Goal: Task Accomplishment & Management: Use online tool/utility

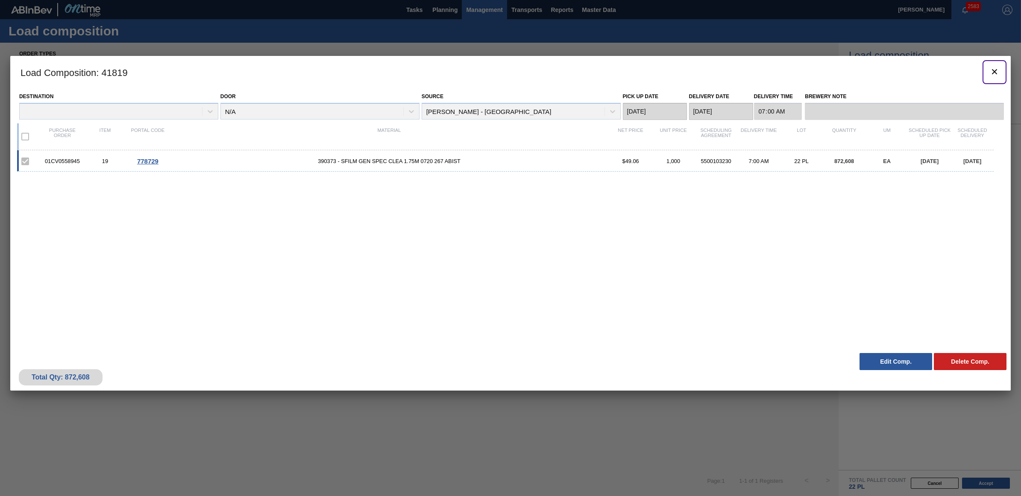
click at [989, 69] on icon "botão de ícone" at bounding box center [994, 72] width 10 height 10
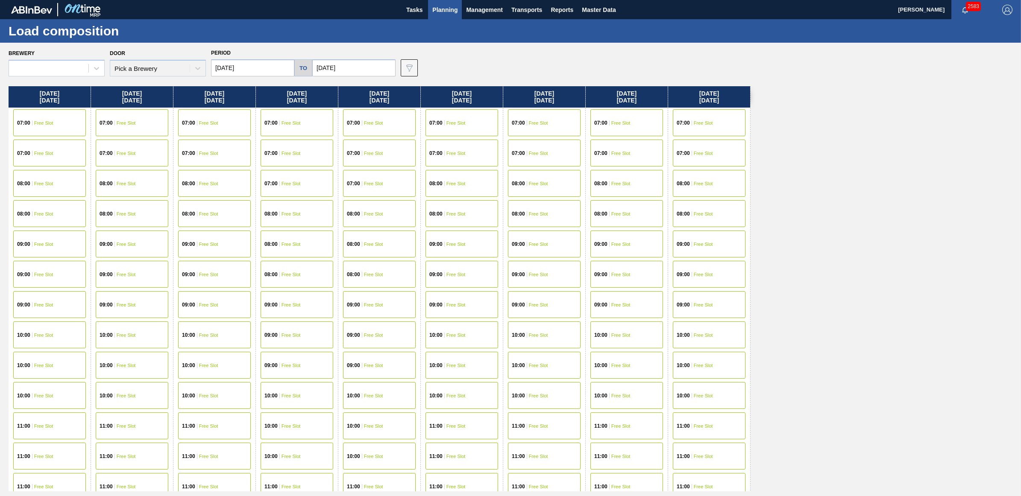
click at [441, 11] on span "Planning" at bounding box center [444, 10] width 25 height 10
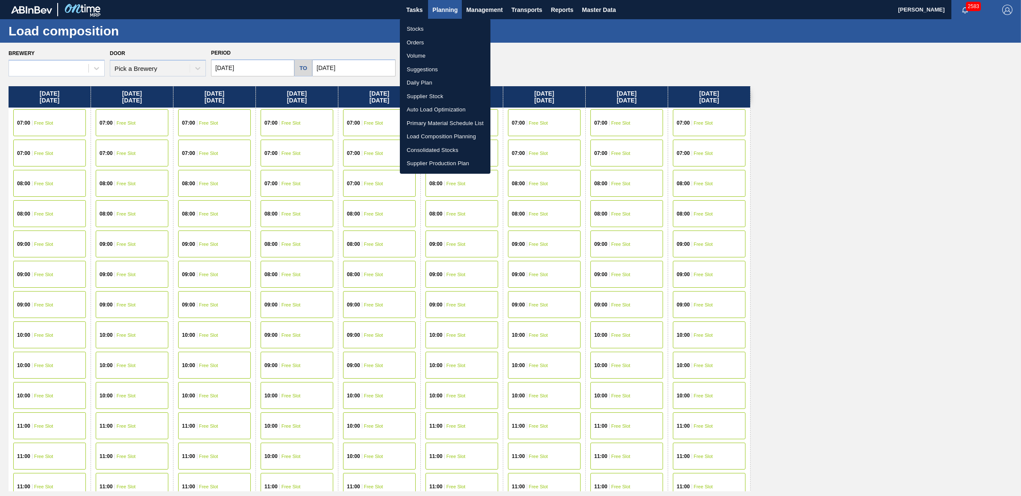
click at [423, 32] on li "Stocks" at bounding box center [445, 29] width 91 height 14
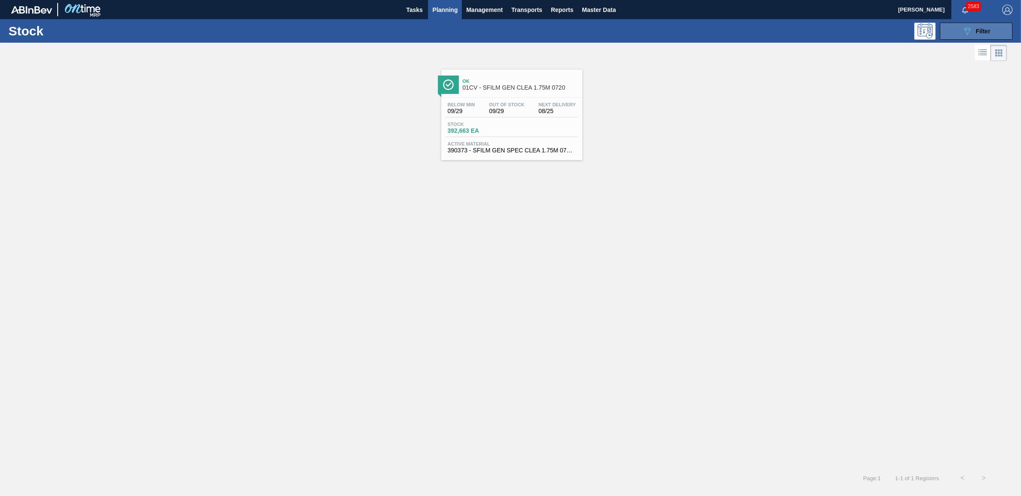
click at [979, 34] on div "089F7B8B-B2A5-4AFE-B5C0-19BA573D28AC Filter" at bounding box center [976, 31] width 28 height 10
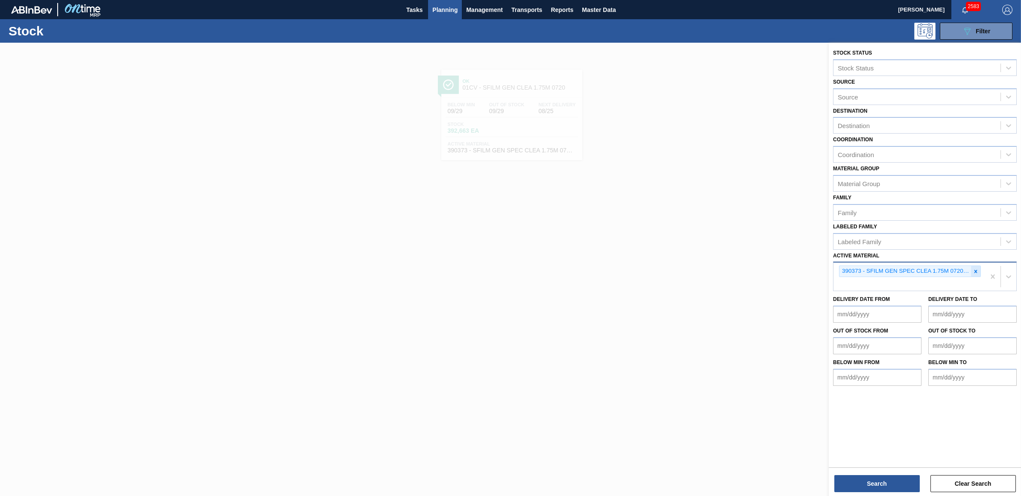
click at [973, 270] on icon at bounding box center [976, 272] width 6 height 6
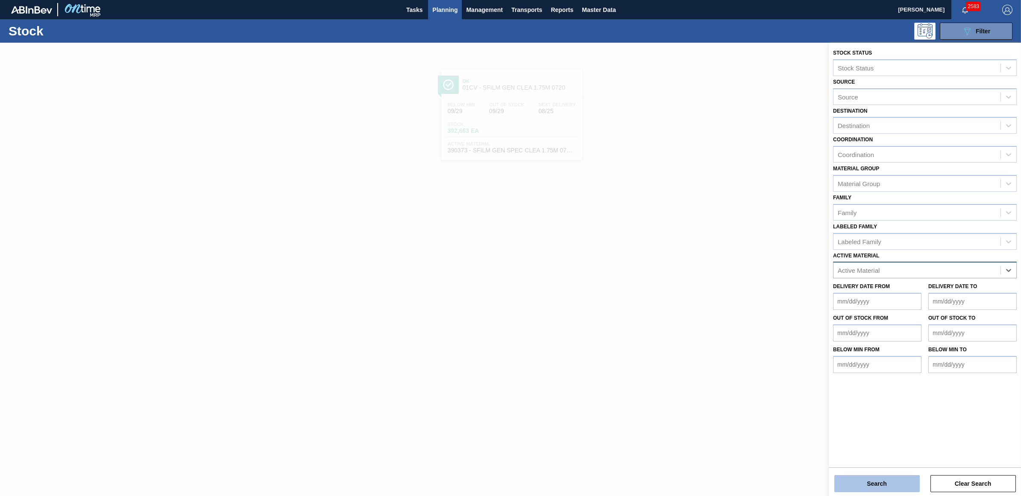
click at [876, 488] on button "Search" at bounding box center [876, 483] width 85 height 17
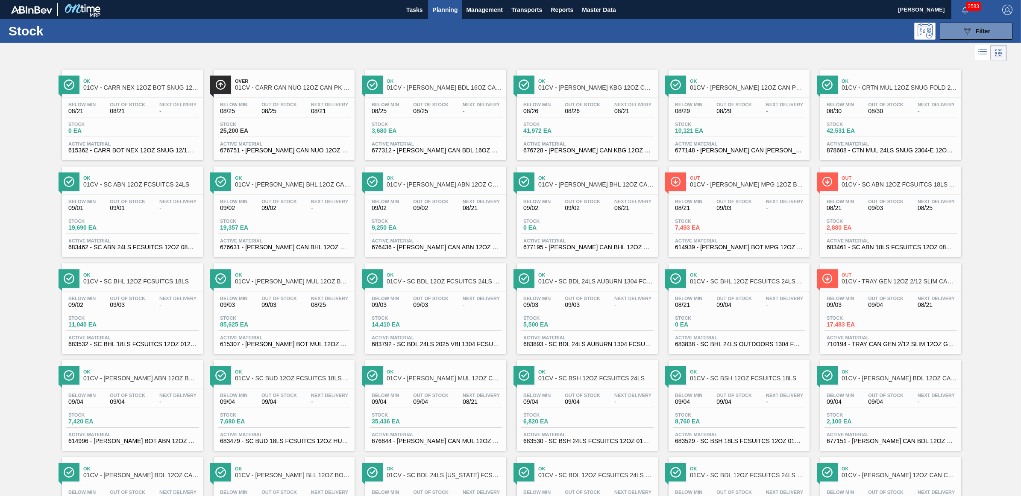
drag, startPoint x: 898, startPoint y: 302, endPoint x: 985, endPoint y: 306, distance: 87.2
click at [898, 301] on span "Out Of Stock" at bounding box center [885, 298] width 35 height 5
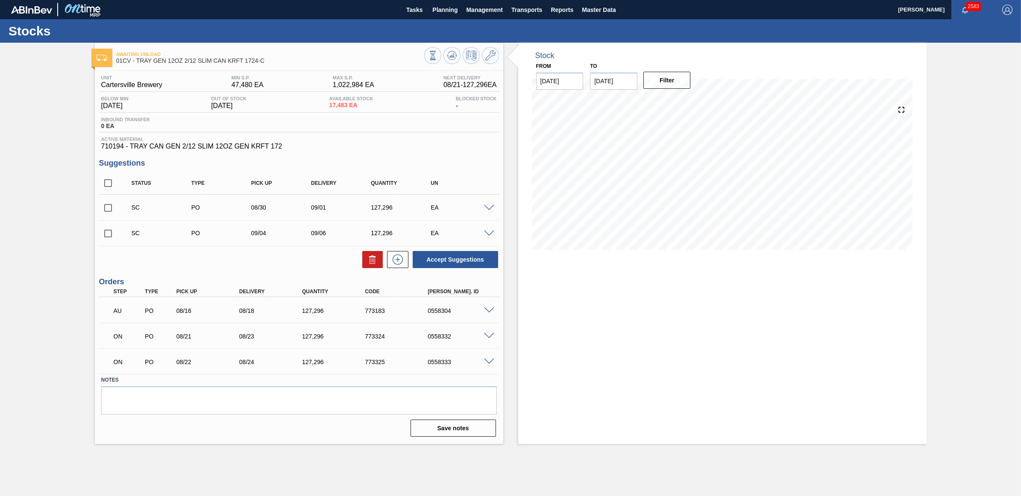
click at [109, 212] on input "checkbox" at bounding box center [108, 208] width 18 height 18
click at [435, 264] on button "Accept Suggestions" at bounding box center [455, 259] width 85 height 17
checkbox input "false"
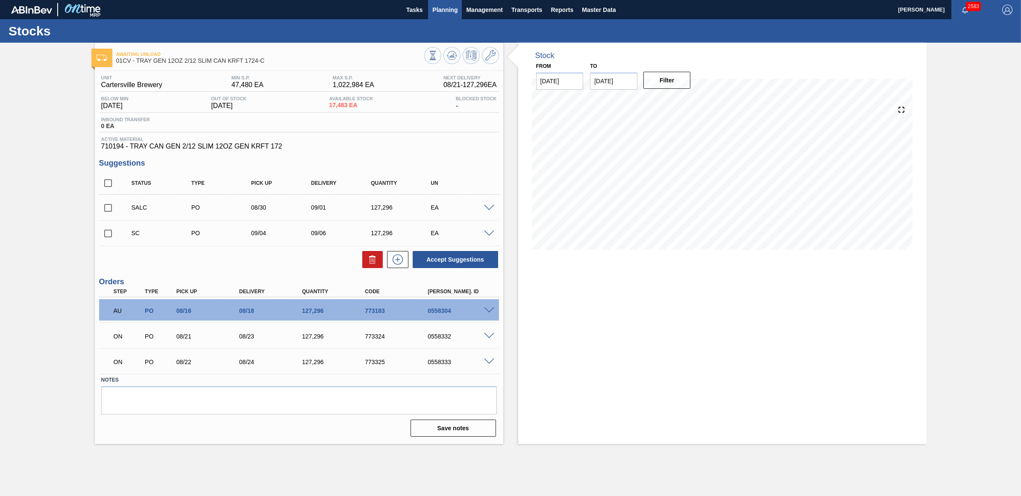
click at [450, 13] on span "Planning" at bounding box center [444, 10] width 25 height 10
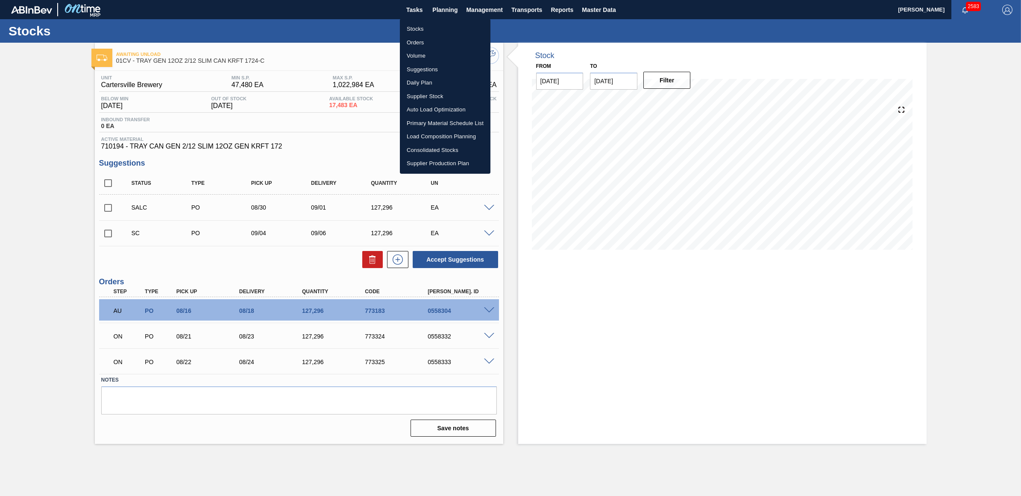
drag, startPoint x: 444, startPoint y: 9, endPoint x: 432, endPoint y: 18, distance: 14.9
click at [444, 9] on div at bounding box center [510, 248] width 1021 height 496
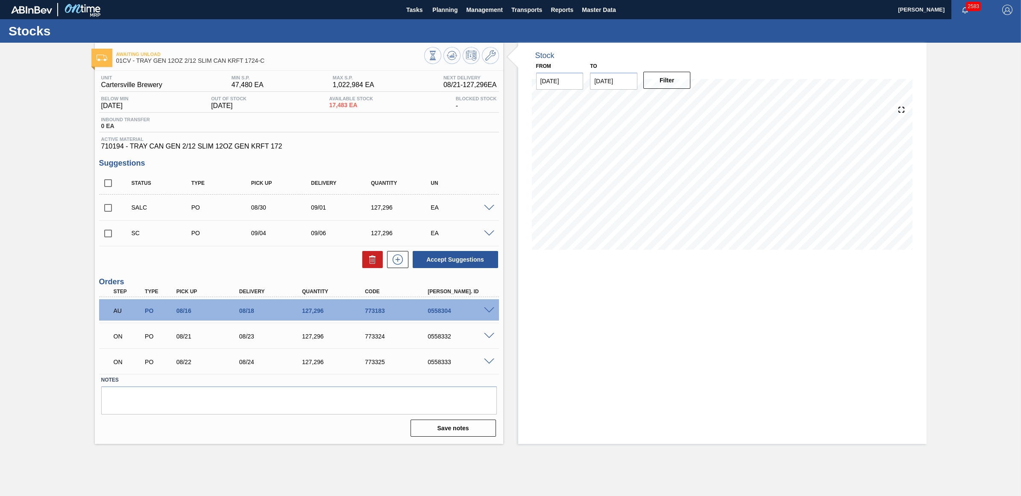
click at [422, 27] on div "Stocks" at bounding box center [510, 30] width 1021 height 23
click at [445, 9] on span "Planning" at bounding box center [444, 10] width 25 height 10
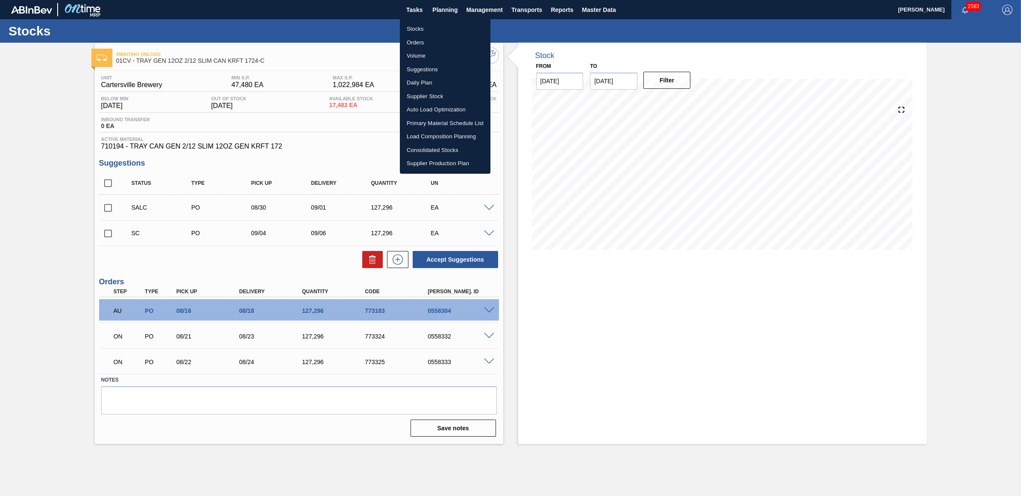
click at [428, 30] on li "Stocks" at bounding box center [445, 29] width 91 height 14
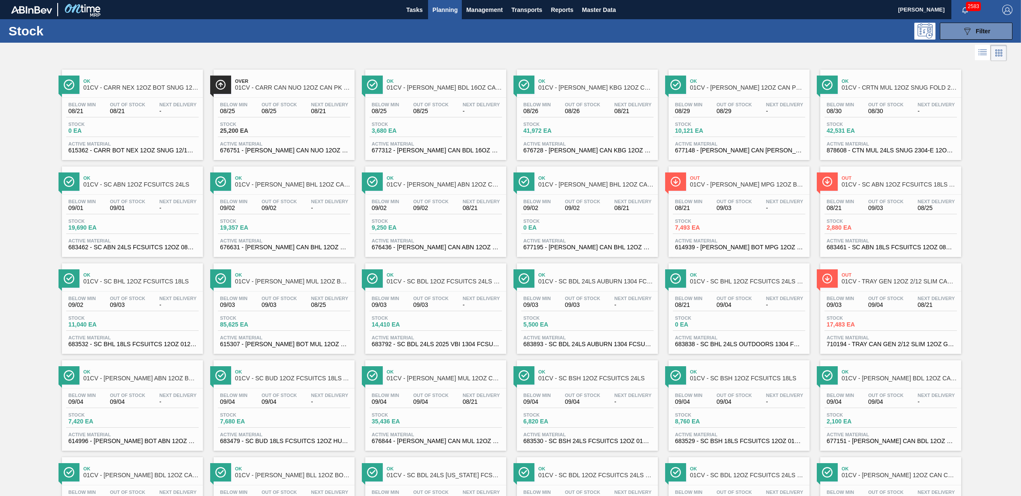
scroll to position [468, 0]
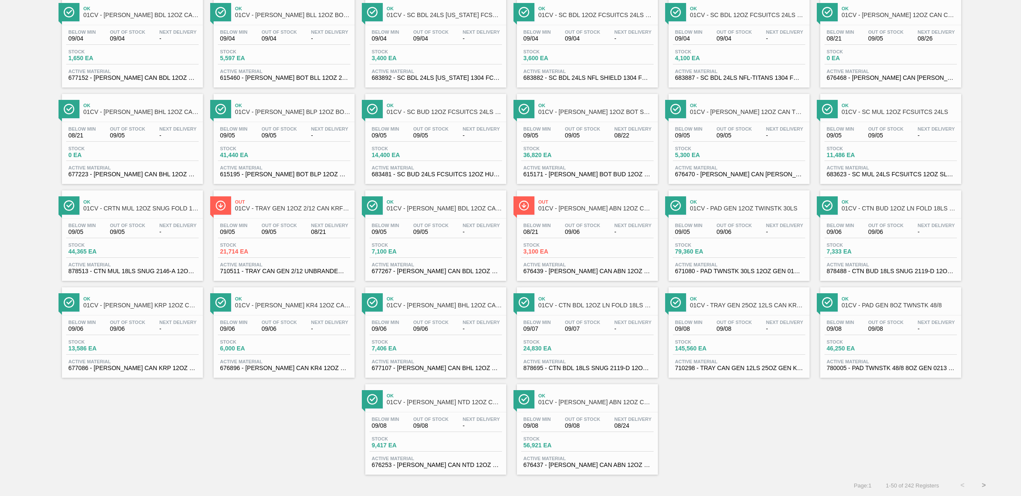
drag, startPoint x: 314, startPoint y: 213, endPoint x: 628, endPoint y: 247, distance: 316.2
click at [314, 213] on div "Out 01CV - TRAY GEN 12OZ 2/12 CAN KRFT 1023-K Below Min 09/05 Out Of Stock 09/0…" at bounding box center [284, 235] width 141 height 91
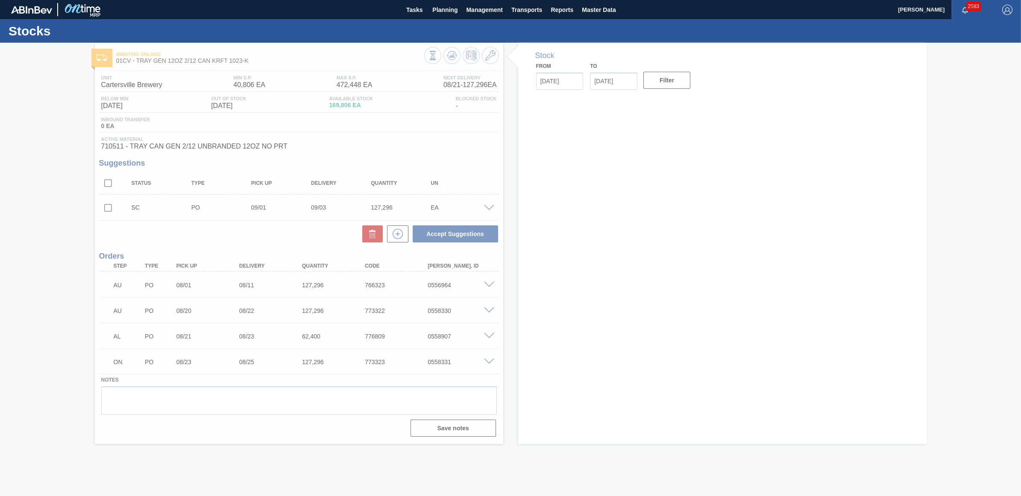
type input "[DATE]"
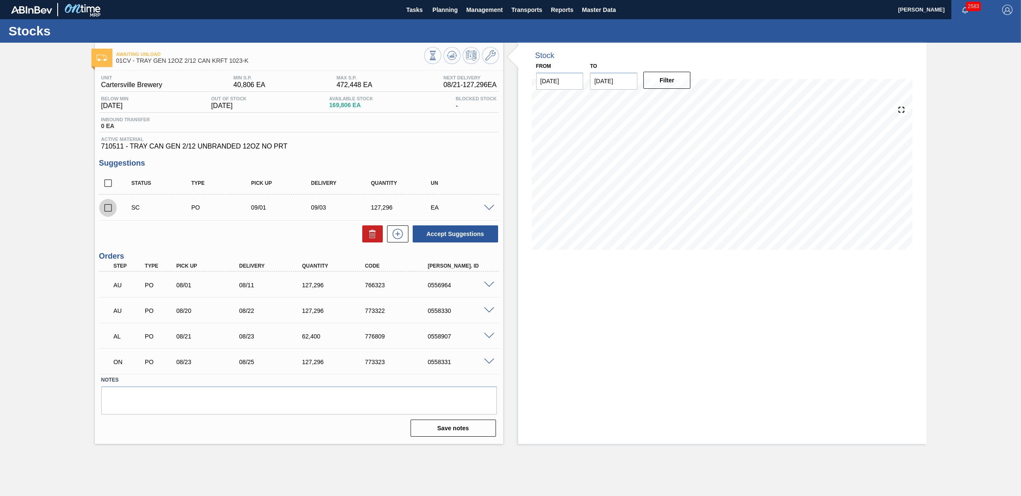
click at [105, 208] on input "checkbox" at bounding box center [108, 208] width 18 height 18
click at [428, 238] on button "Accept Suggestions" at bounding box center [455, 234] width 85 height 17
checkbox input "false"
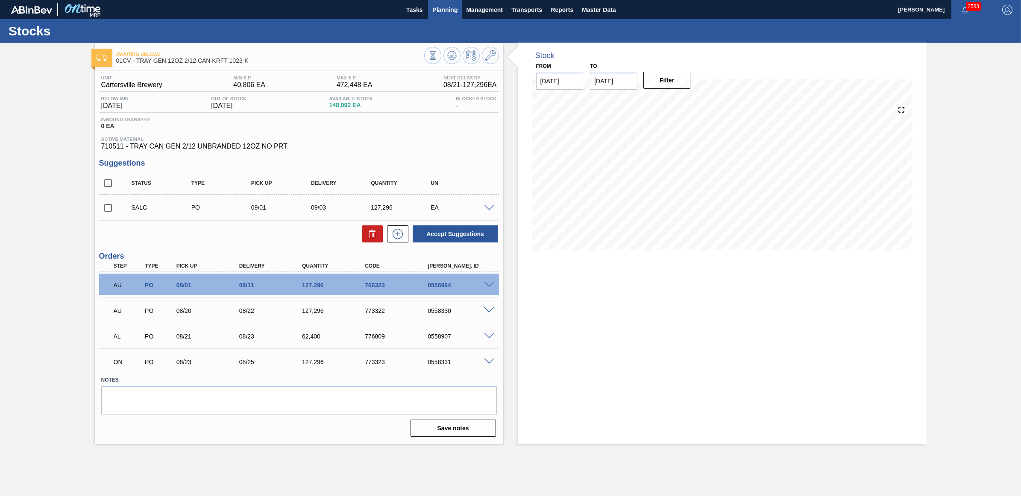
click at [448, 8] on span "Planning" at bounding box center [444, 10] width 25 height 10
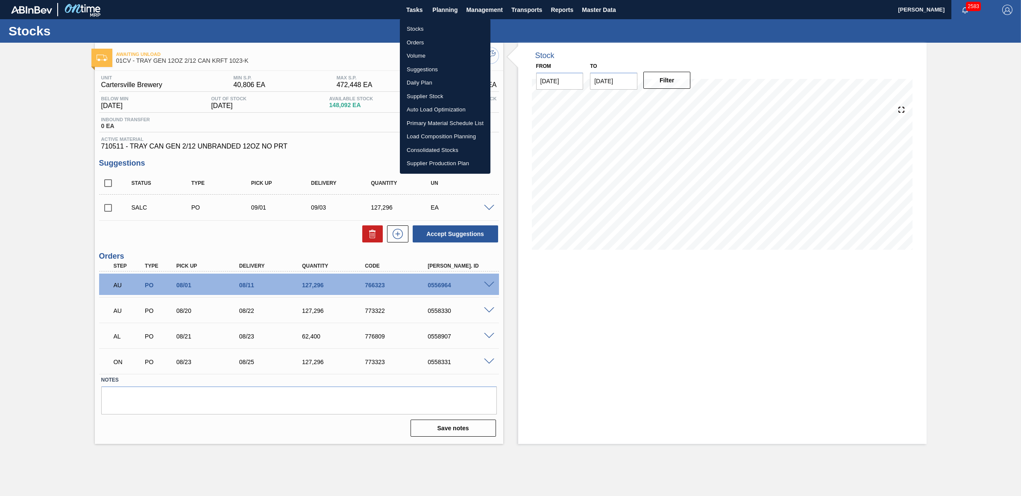
click at [416, 26] on li "Stocks" at bounding box center [445, 29] width 91 height 14
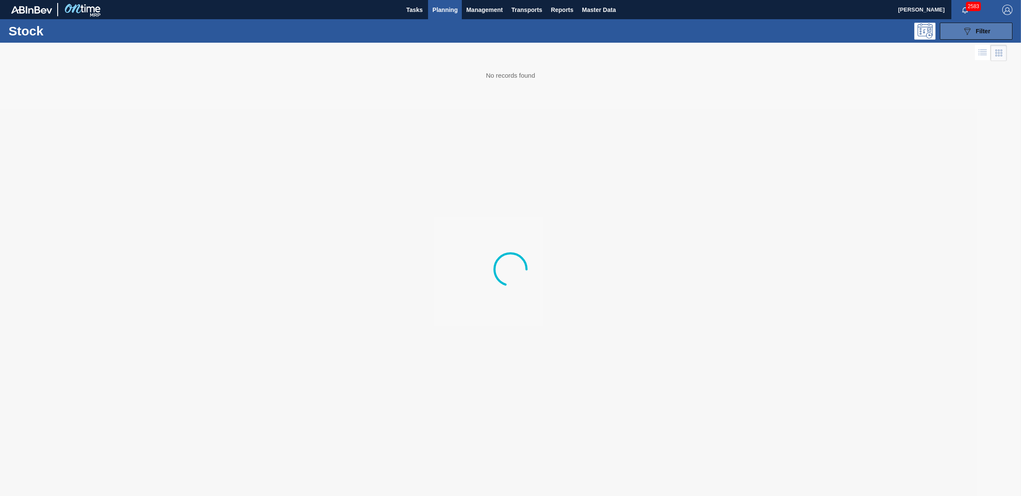
click at [966, 28] on icon "089F7B8B-B2A5-4AFE-B5C0-19BA573D28AC" at bounding box center [967, 31] width 10 height 10
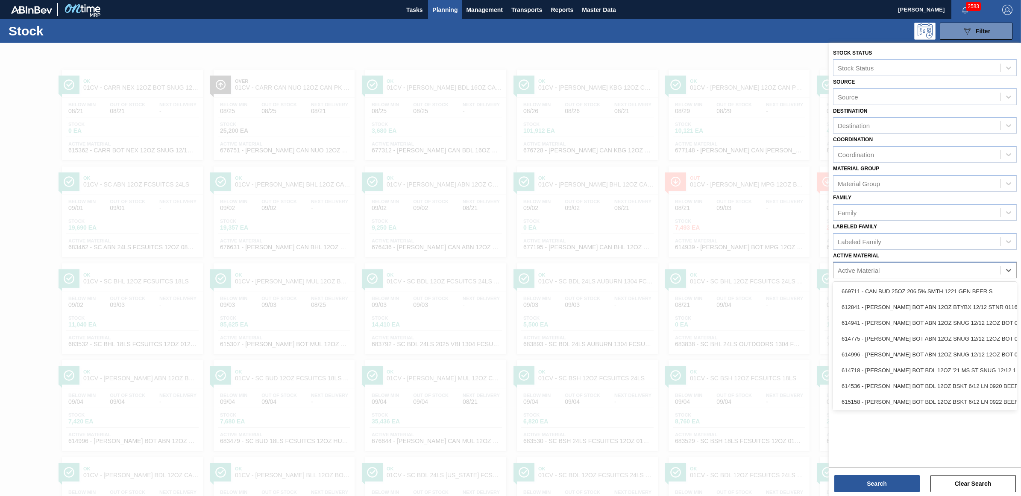
click at [846, 270] on div "Active Material" at bounding box center [859, 270] width 42 height 7
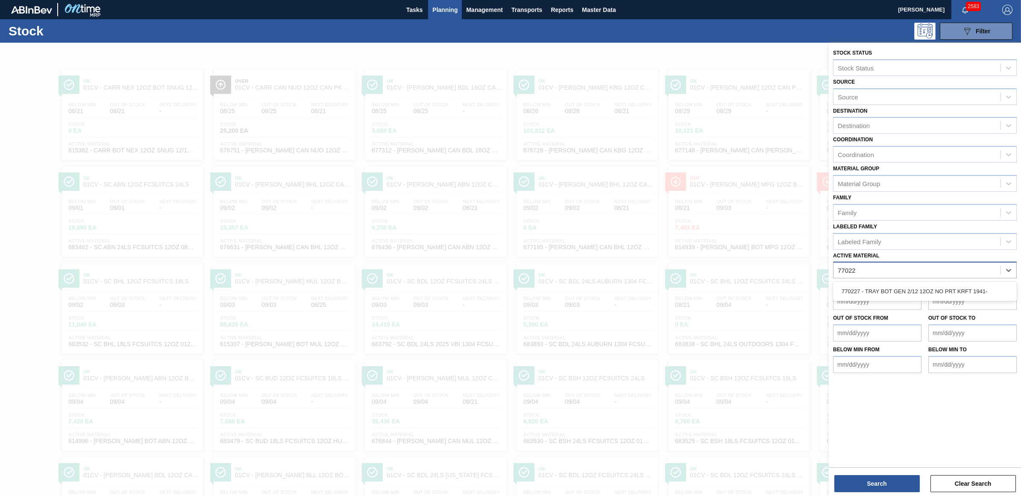
type Material "770227"
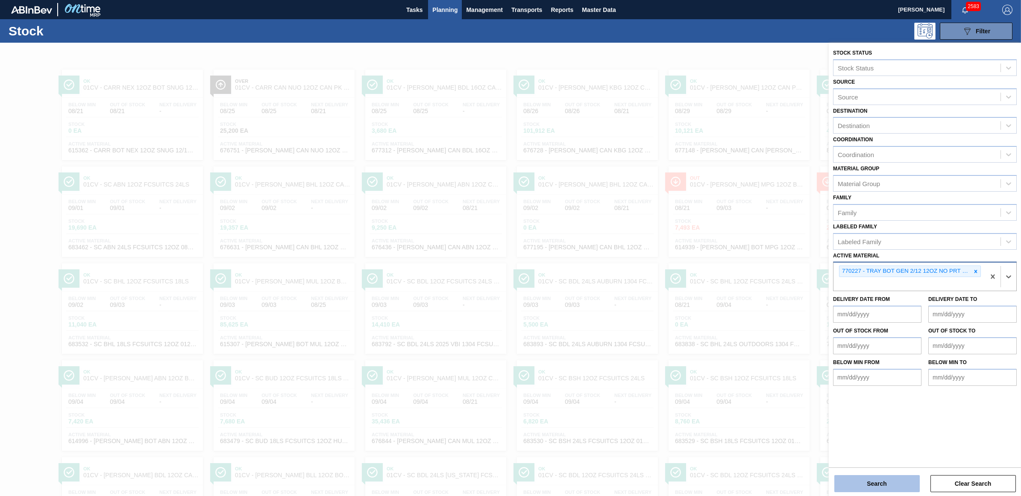
click at [882, 489] on button "Search" at bounding box center [876, 483] width 85 height 17
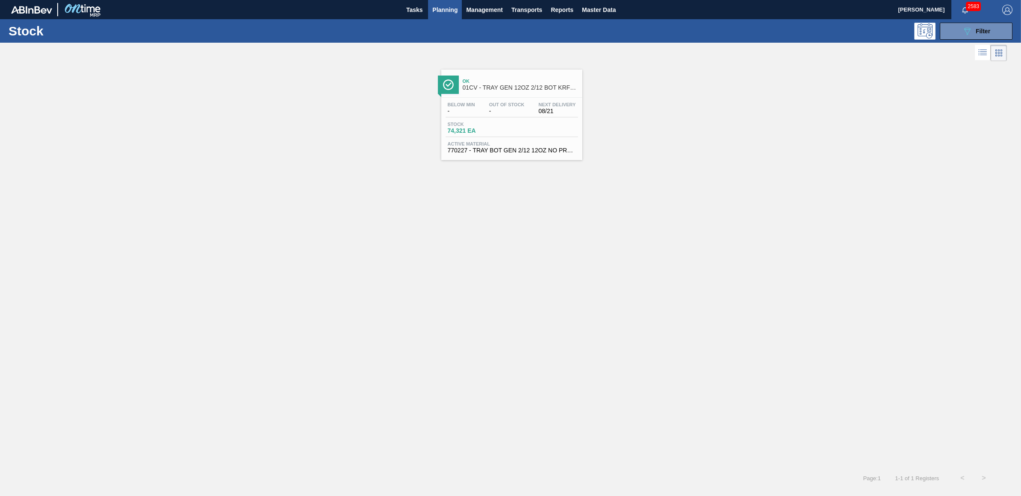
click at [489, 107] on span "Out Of Stock" at bounding box center [506, 104] width 35 height 5
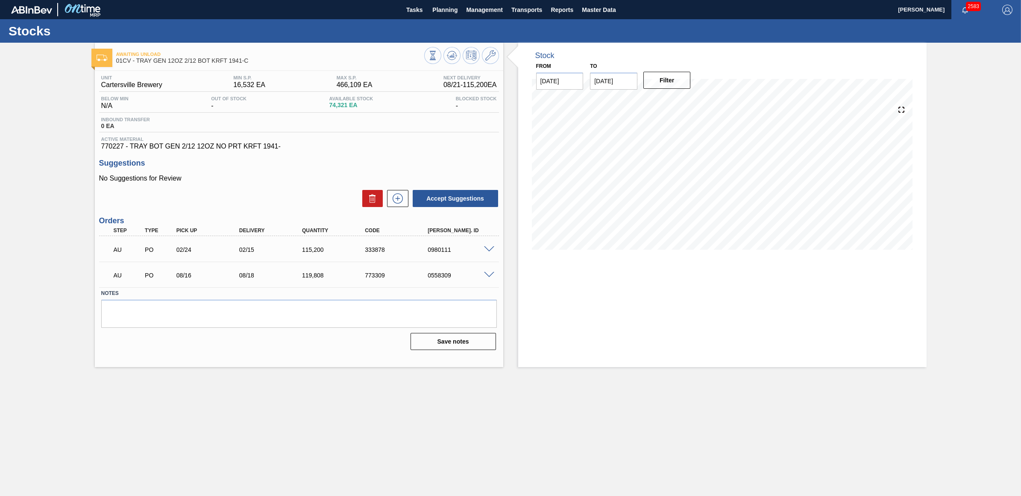
click at [487, 252] on span at bounding box center [489, 249] width 10 height 6
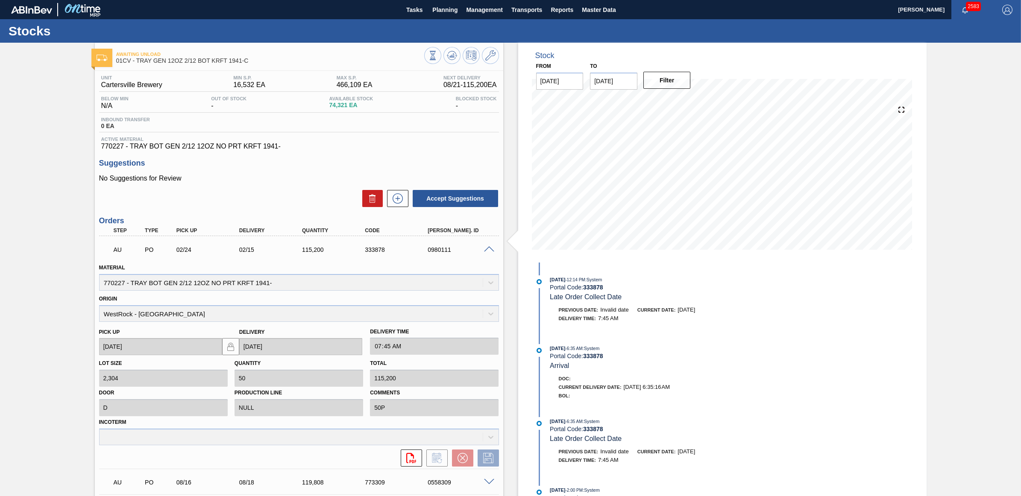
scroll to position [53, 0]
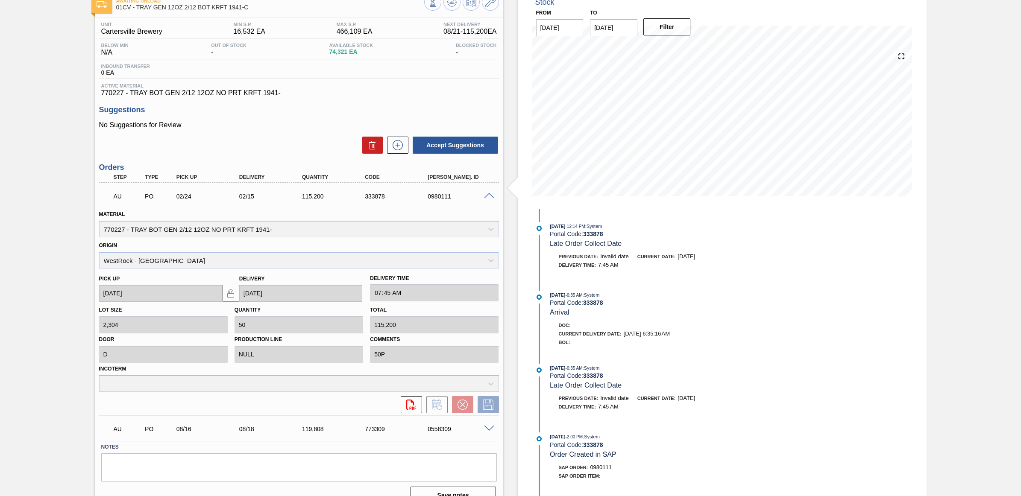
click at [487, 197] on span at bounding box center [489, 196] width 10 height 6
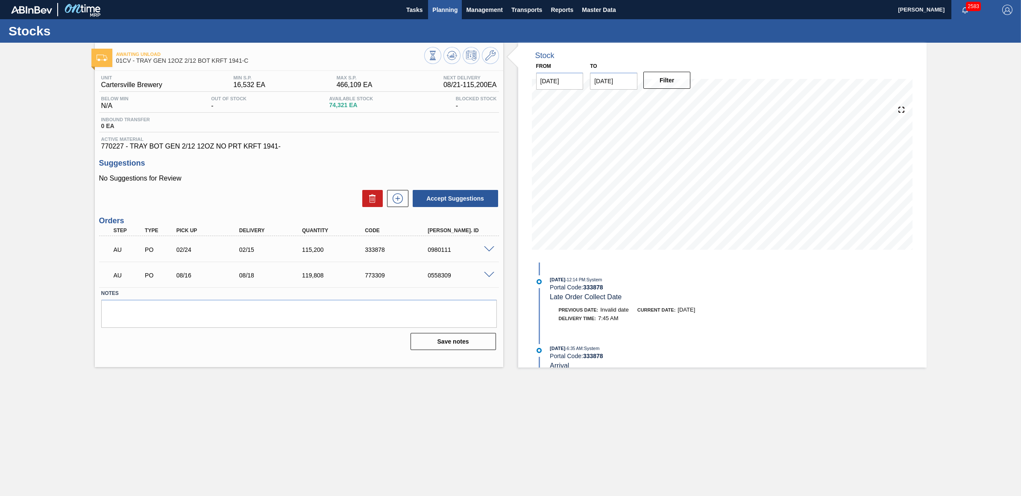
click at [443, 11] on span "Planning" at bounding box center [444, 10] width 25 height 10
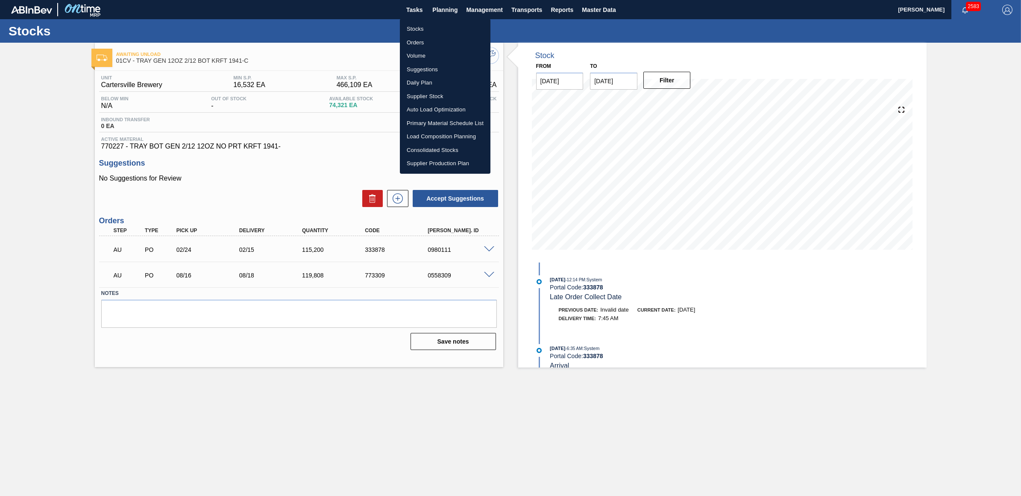
click at [418, 29] on li "Stocks" at bounding box center [445, 29] width 91 height 14
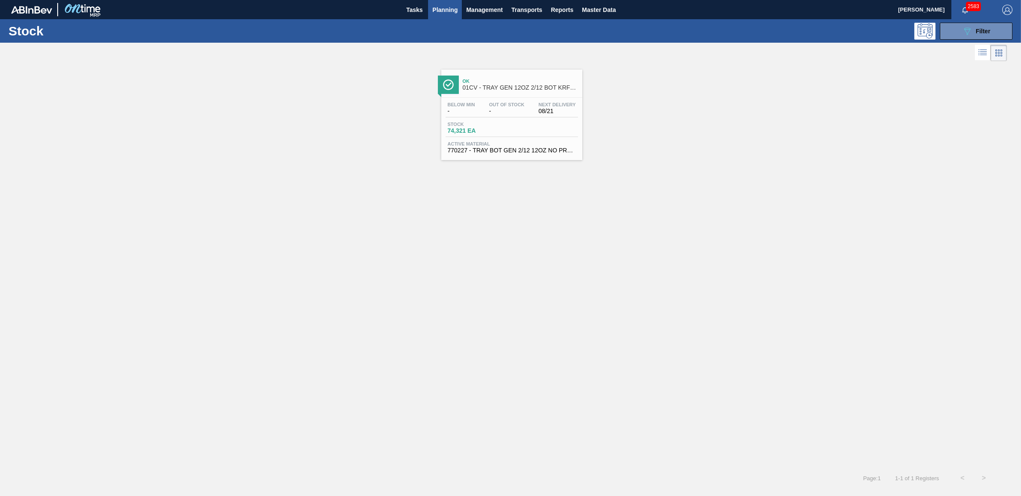
click at [714, 460] on div "Ok 01CV - TRAY GEN 12OZ 2/12 BOT KRFT 1941-C Below Min - Out Of Stock - Next De…" at bounding box center [510, 265] width 1021 height 404
drag, startPoint x: 964, startPoint y: 31, endPoint x: 964, endPoint y: 56, distance: 24.8
click at [964, 31] on icon "089F7B8B-B2A5-4AFE-B5C0-19BA573D28AC" at bounding box center [967, 31] width 10 height 10
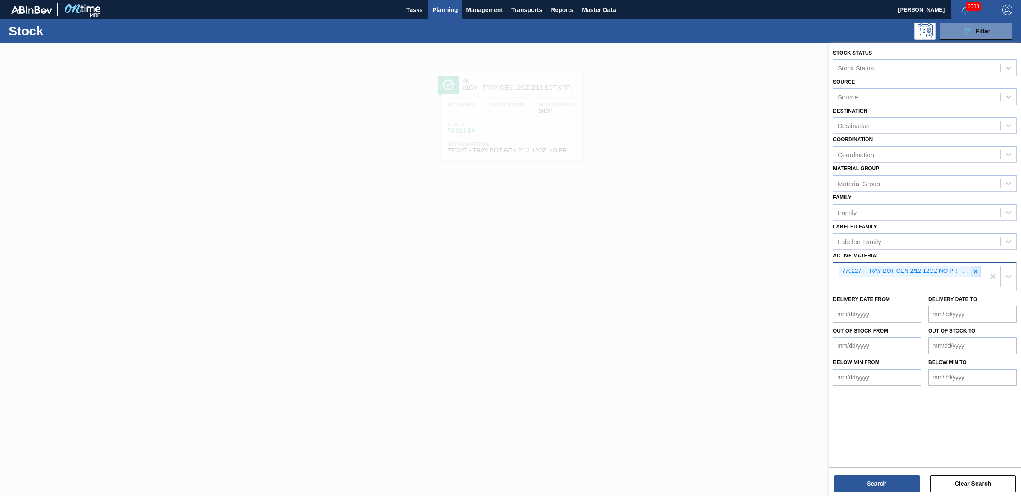
click at [974, 269] on icon at bounding box center [976, 272] width 6 height 6
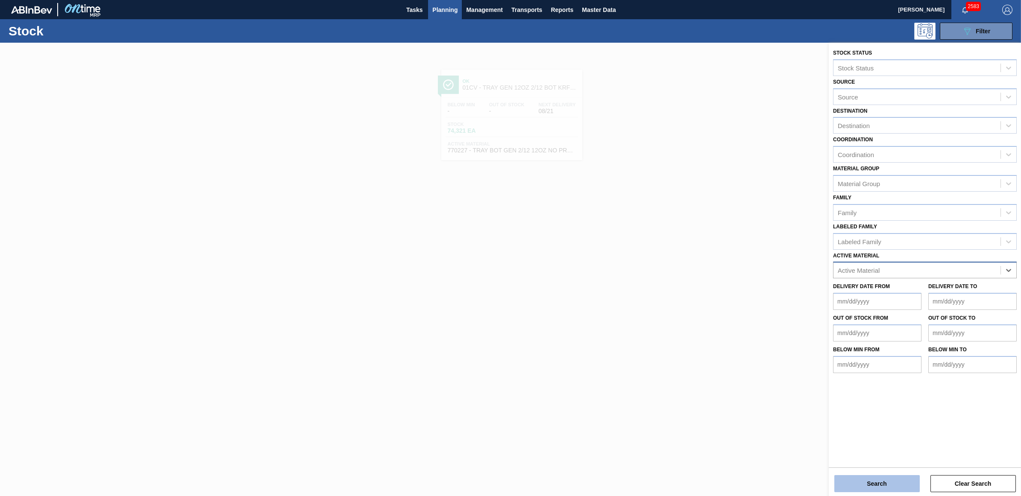
click at [869, 485] on button "Search" at bounding box center [876, 483] width 85 height 17
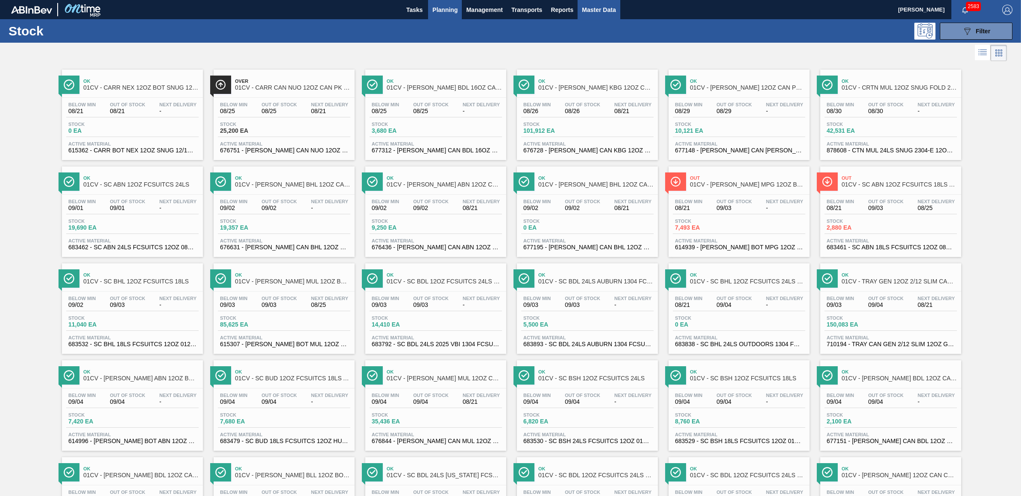
scroll to position [392, 0]
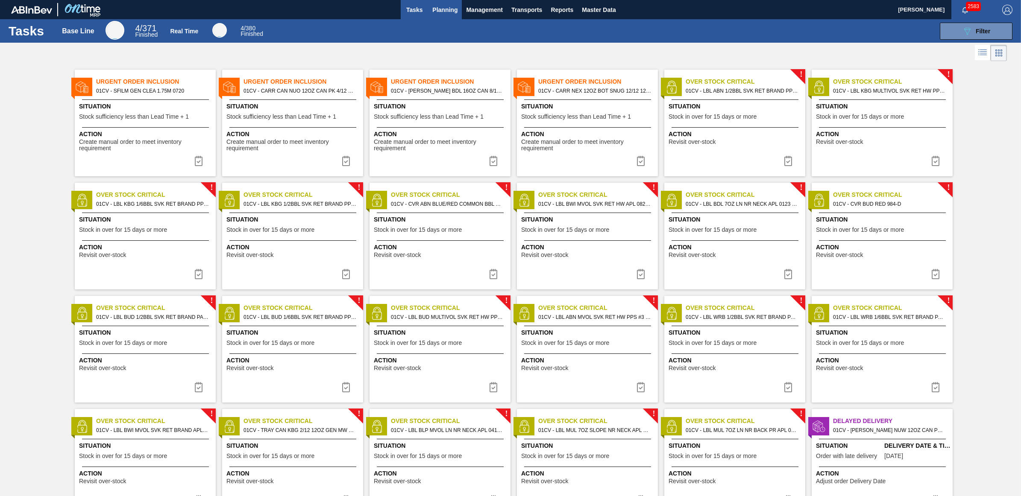
click at [450, 12] on span "Planning" at bounding box center [444, 10] width 25 height 10
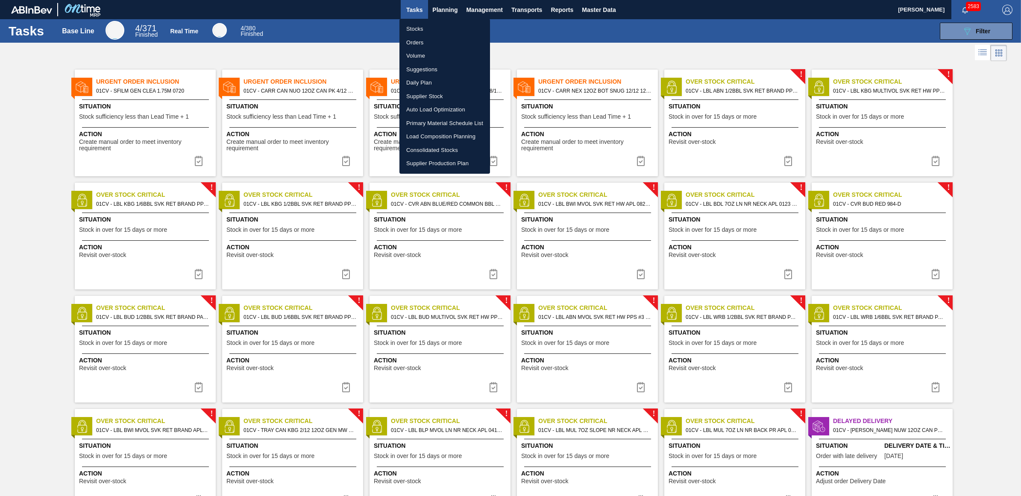
click at [439, 138] on li "Load Composition Planning" at bounding box center [444, 137] width 91 height 14
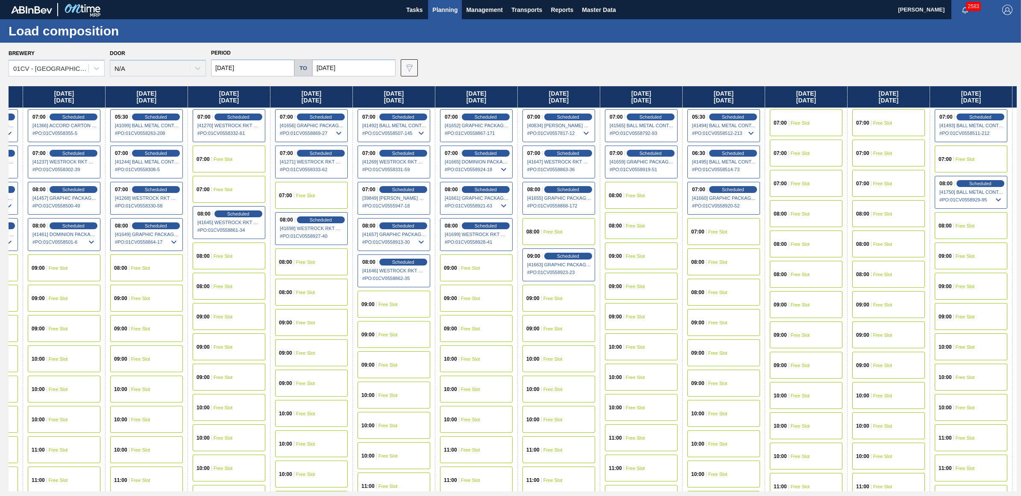
scroll to position [0, 235]
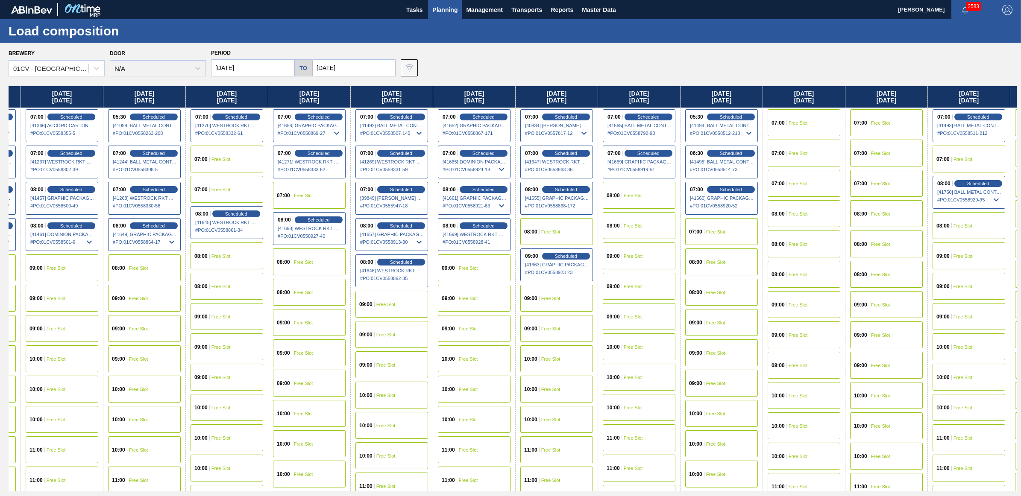
drag, startPoint x: 817, startPoint y: 100, endPoint x: 566, endPoint y: 97, distance: 250.7
click at [566, 97] on div "Monday 08/18/2025 08:00 Scheduled [41239] WESTROCK RKT COMPANY CORRUGATE - 0008…" at bounding box center [513, 288] width 1008 height 405
click at [716, 264] on span "Free Slot" at bounding box center [715, 262] width 19 height 5
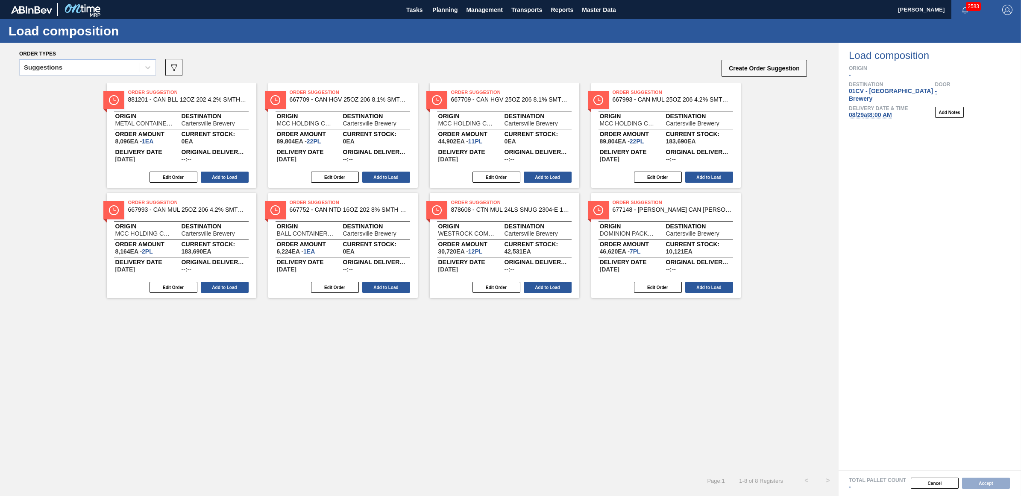
click at [108, 66] on div "Suggestions" at bounding box center [80, 68] width 120 height 12
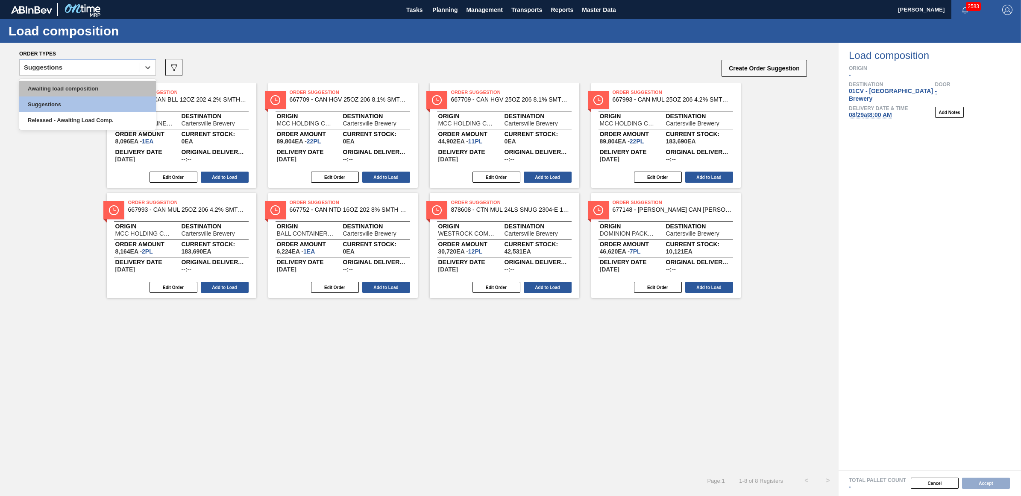
click at [109, 89] on div "Awaiting load composition" at bounding box center [87, 89] width 137 height 16
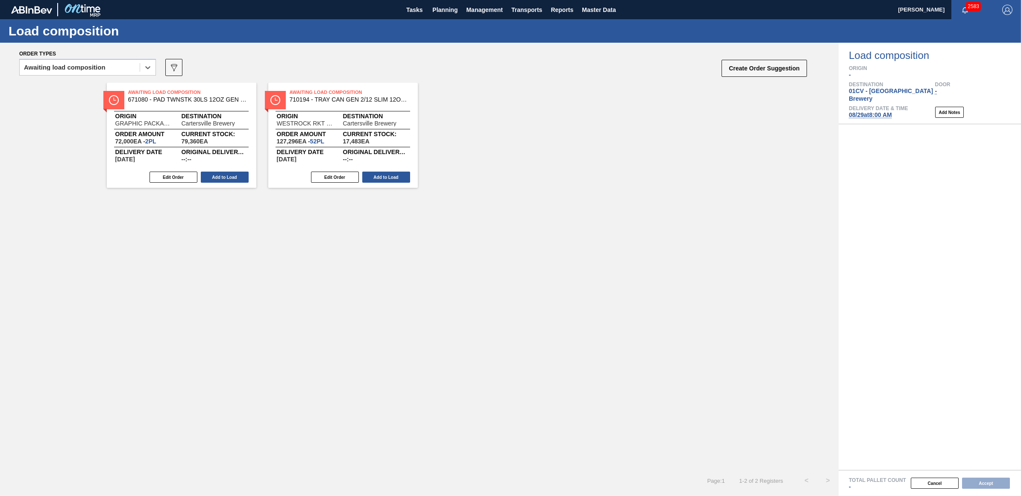
click at [361, 178] on div "Edit Order Add to Load" at bounding box center [339, 177] width 143 height 13
click at [379, 178] on button "Add to Load" at bounding box center [386, 177] width 48 height 11
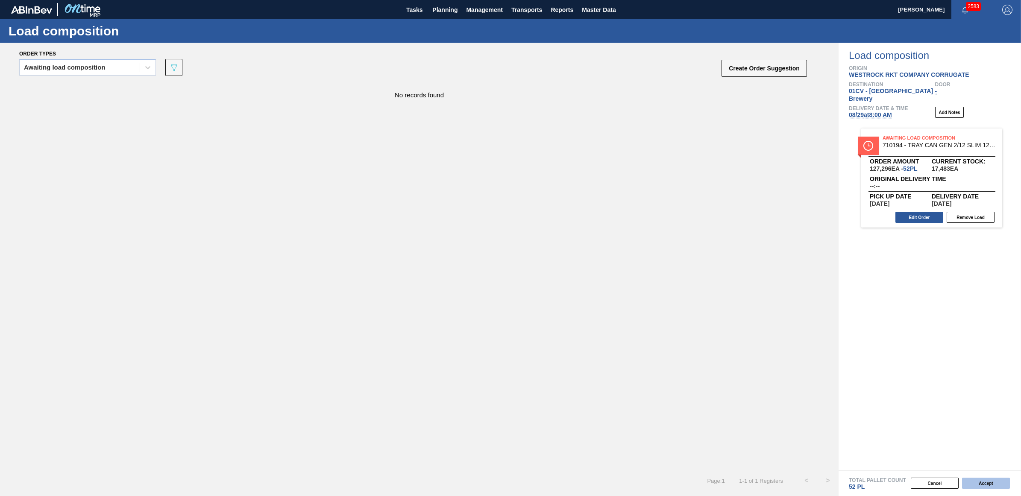
click at [990, 482] on button "Accept" at bounding box center [986, 483] width 48 height 11
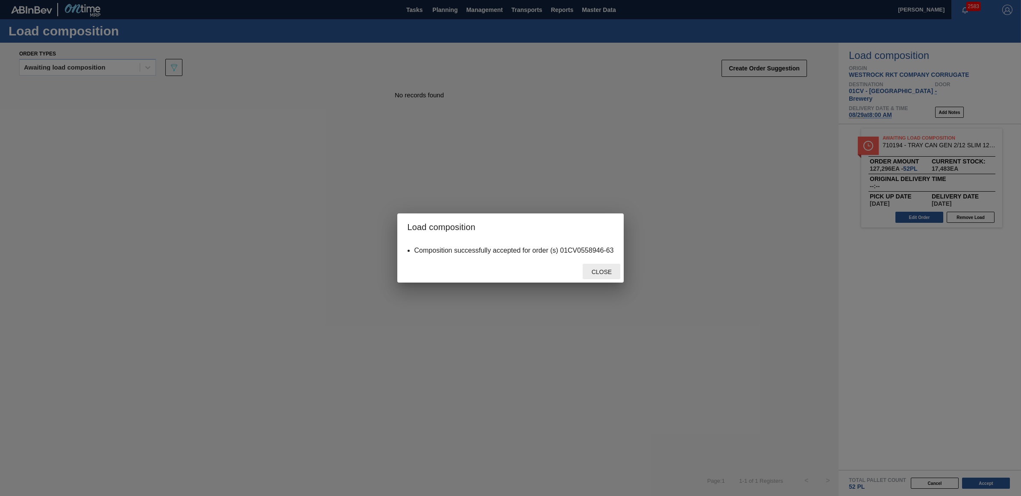
click at [596, 271] on span "Close" at bounding box center [602, 272] width 34 height 7
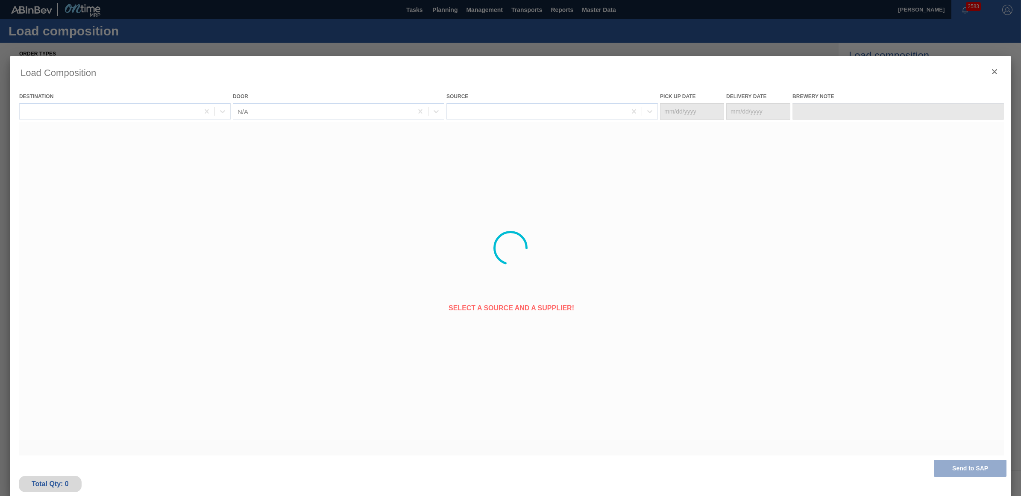
type Date "08/27/2025"
type Date "08/29/2025"
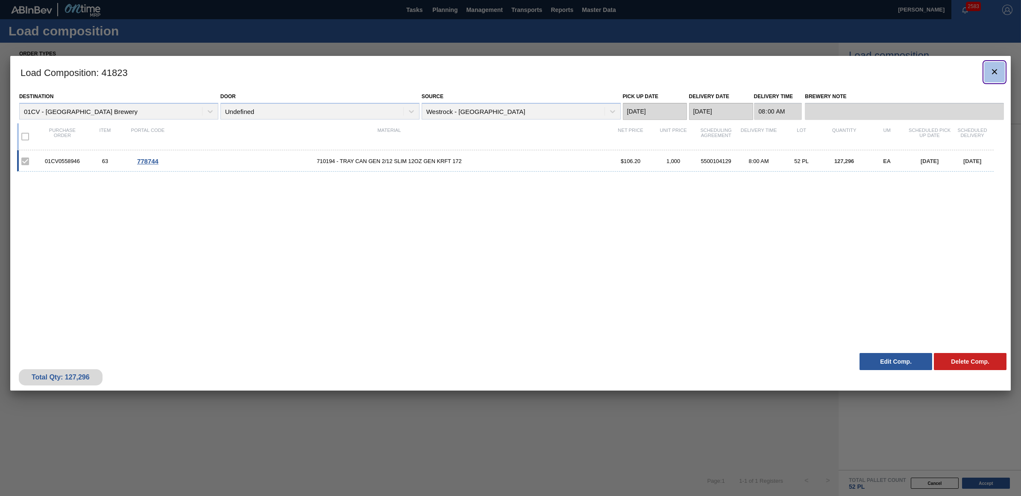
click at [987, 69] on button "botão de ícone" at bounding box center [994, 72] width 21 height 21
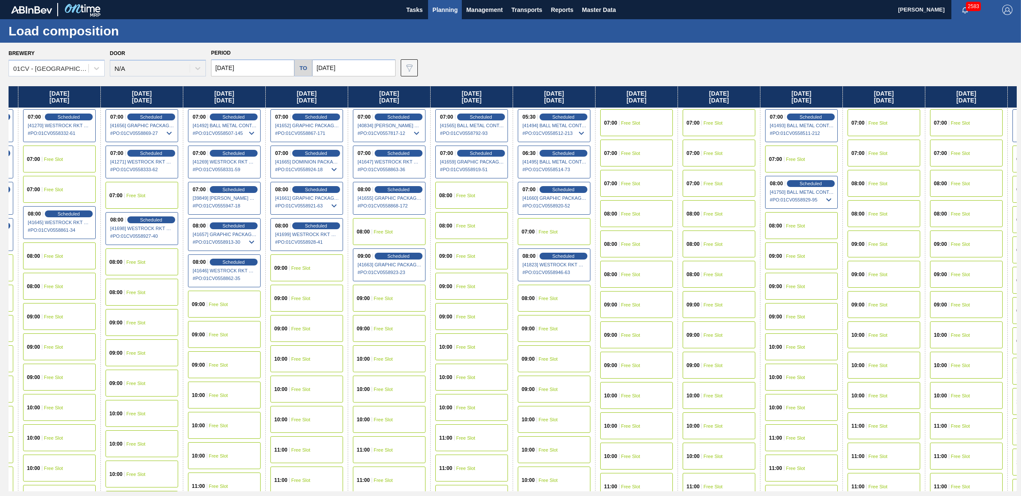
scroll to position [0, 409]
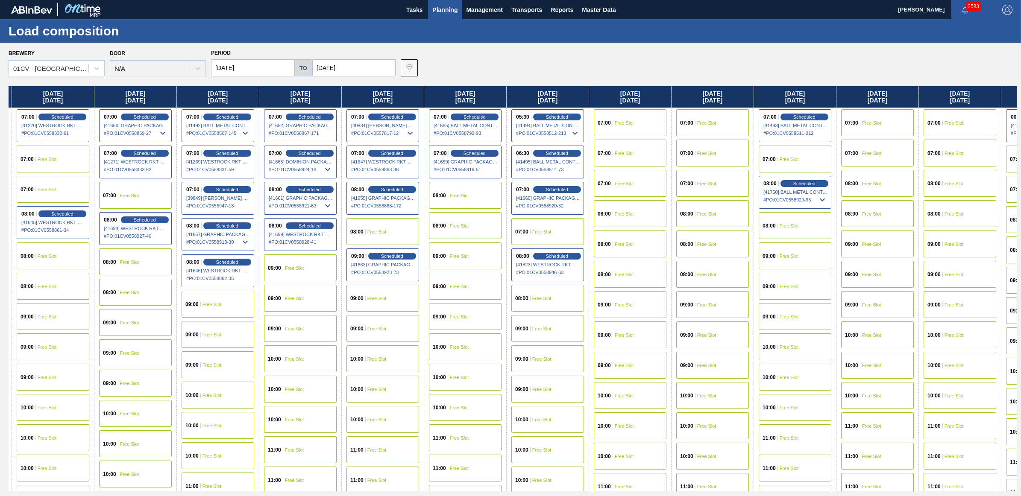
drag, startPoint x: 967, startPoint y: 94, endPoint x: 541, endPoint y: 88, distance: 426.3
click at [541, 88] on div "Monday 08/18/2025 08:00 Scheduled [41239] WESTROCK RKT COMPANY CORRUGATE - 0008…" at bounding box center [513, 288] width 1008 height 405
click at [703, 114] on div "07:00 Free Slot" at bounding box center [712, 122] width 73 height 27
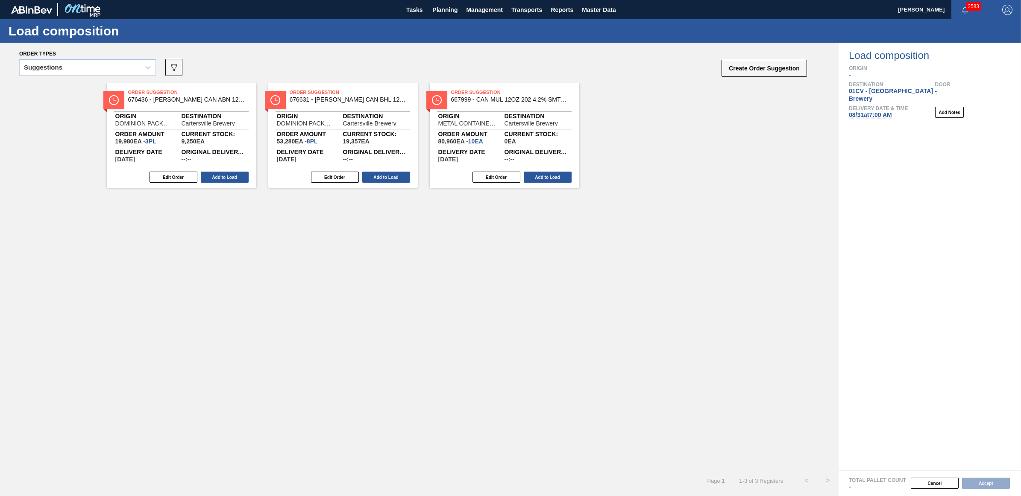
click at [61, 69] on div "Suggestions" at bounding box center [43, 67] width 38 height 6
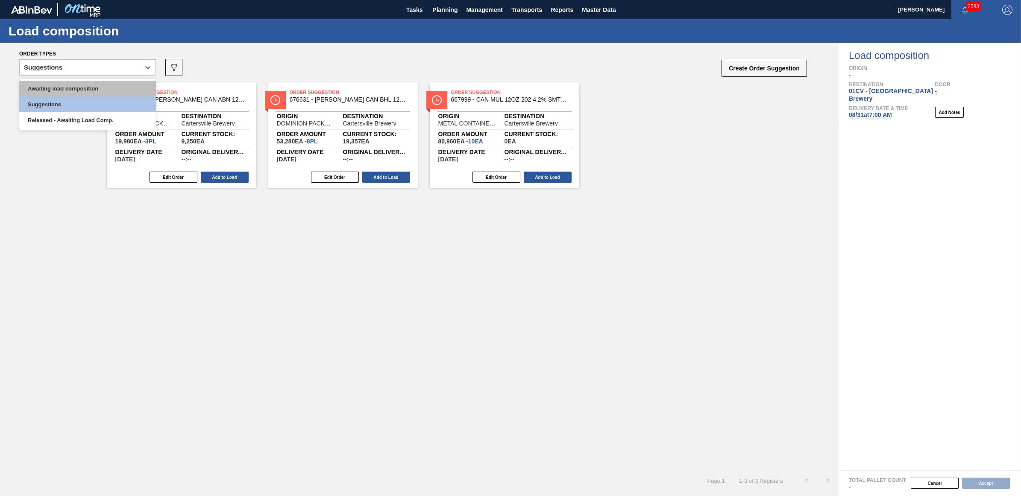
click at [69, 93] on div "Awaiting load composition" at bounding box center [87, 89] width 137 height 16
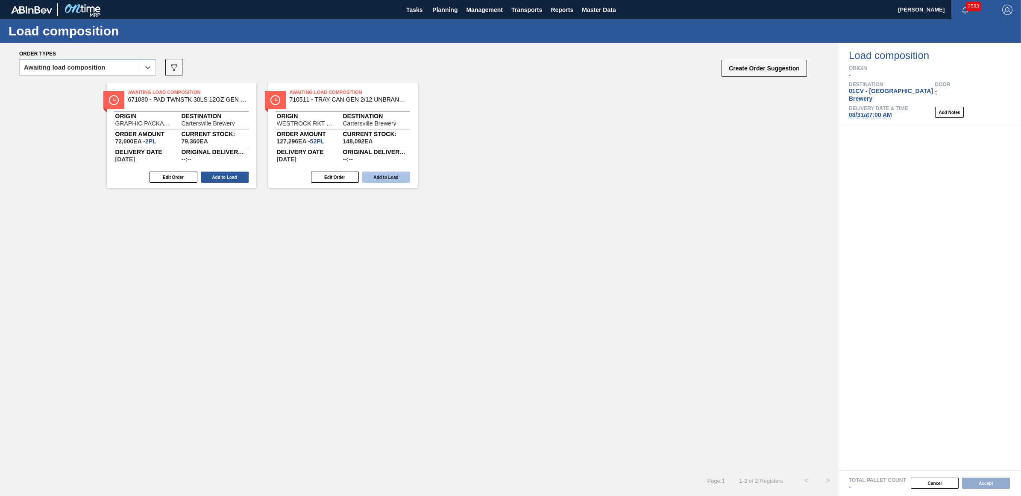
click at [378, 178] on button "Add to Load" at bounding box center [386, 177] width 48 height 11
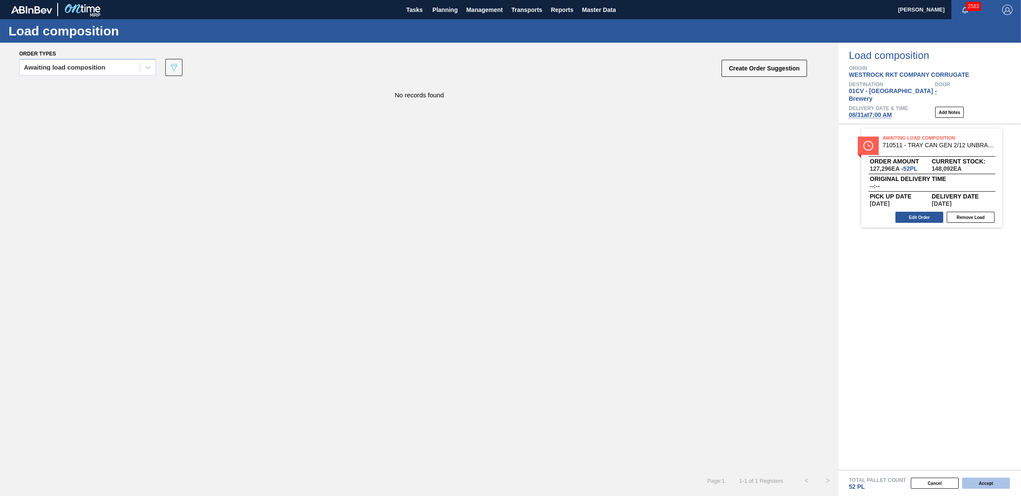
click at [979, 486] on button "Accept" at bounding box center [986, 483] width 48 height 11
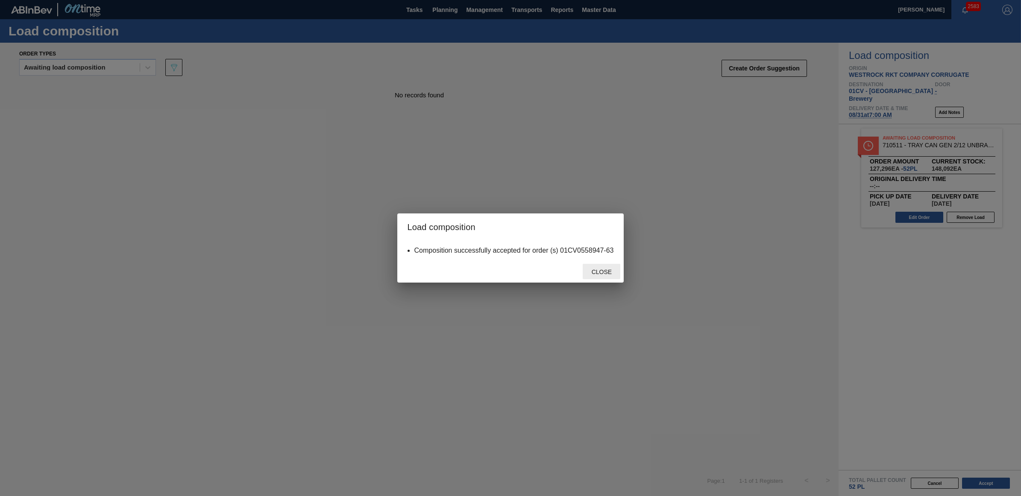
click at [607, 272] on span "Close" at bounding box center [602, 272] width 34 height 7
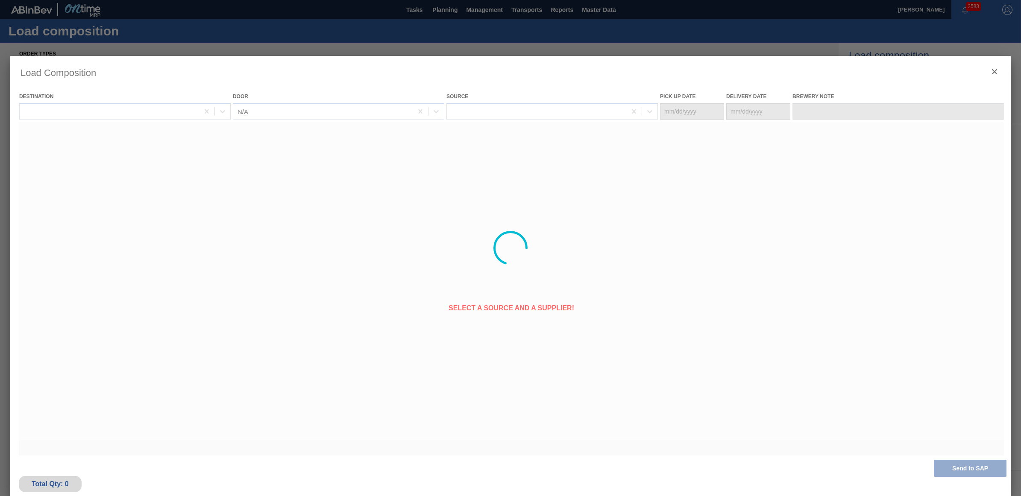
type Date "08/29/2025"
type Date "08/31/2025"
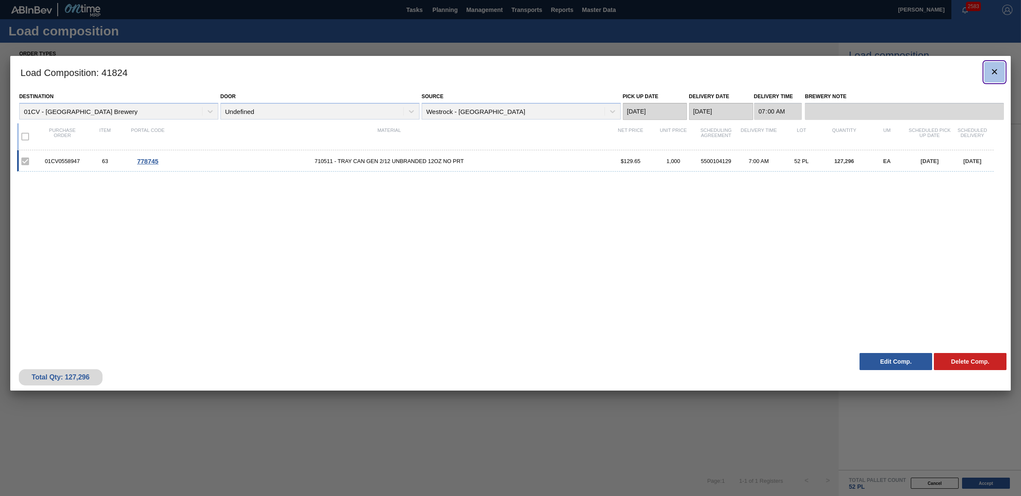
click at [991, 67] on icon "botão de ícone" at bounding box center [994, 72] width 10 height 10
